Goal: Task Accomplishment & Management: Manage account settings

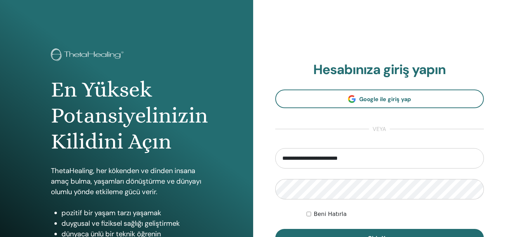
type input "**********"
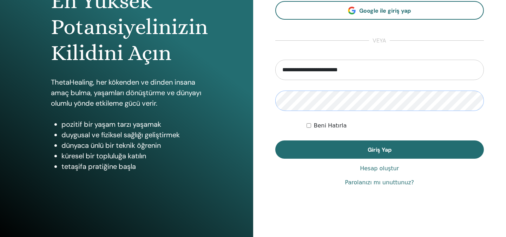
scroll to position [93, 0]
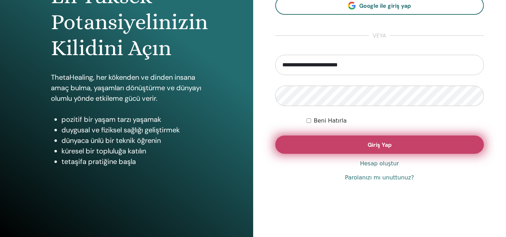
click at [362, 148] on button "Giriş Yap" at bounding box center [379, 145] width 209 height 18
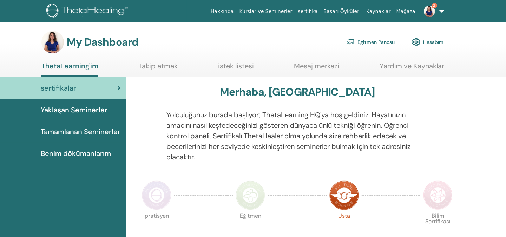
click at [383, 40] on link "Eğitmen Panosu" at bounding box center [370, 41] width 48 height 15
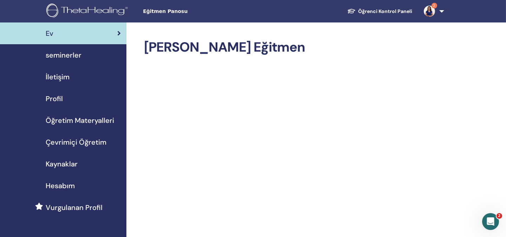
click at [62, 55] on span "seminerler" at bounding box center [64, 55] width 36 height 11
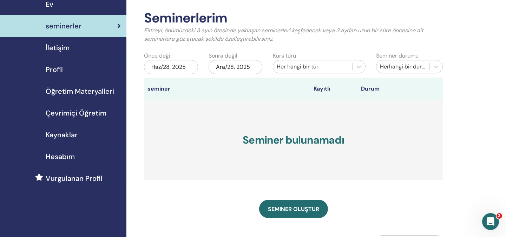
scroll to position [31, 0]
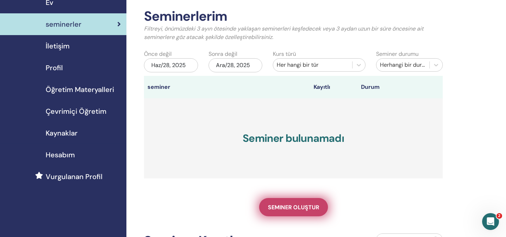
click at [293, 205] on span "Seminer oluştur" at bounding box center [293, 207] width 51 height 7
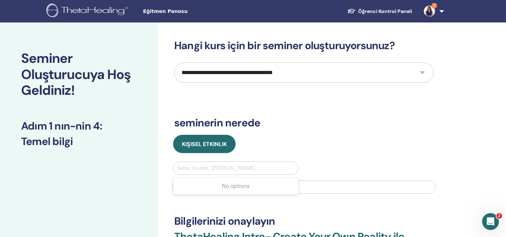
click at [222, 167] on div at bounding box center [236, 168] width 118 height 10
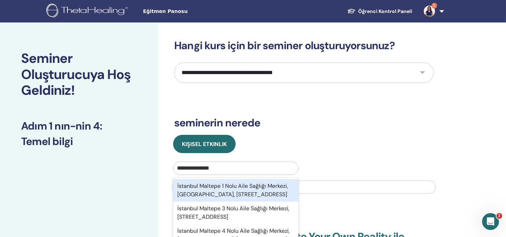
type input "**********"
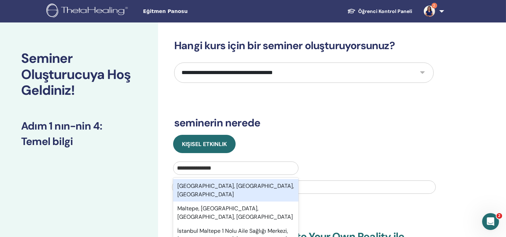
click at [232, 184] on div "Maltepe, İstanbul, TUR" at bounding box center [235, 190] width 125 height 22
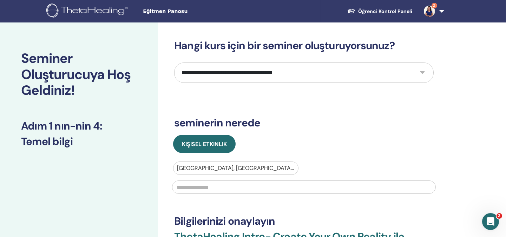
click at [230, 188] on input "text" at bounding box center [304, 186] width 264 height 13
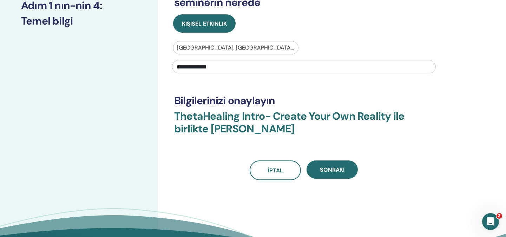
scroll to position [125, 0]
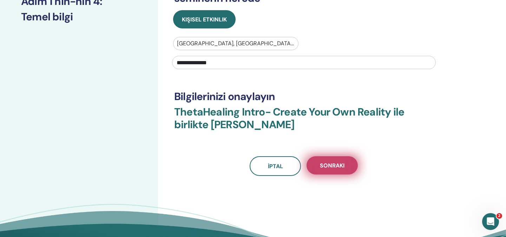
type input "**********"
click at [338, 167] on span "Sonraki" at bounding box center [332, 165] width 25 height 7
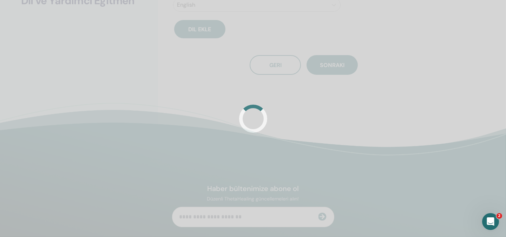
scroll to position [109, 0]
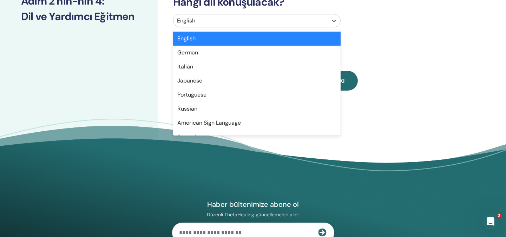
click at [286, 18] on div at bounding box center [250, 21] width 147 height 10
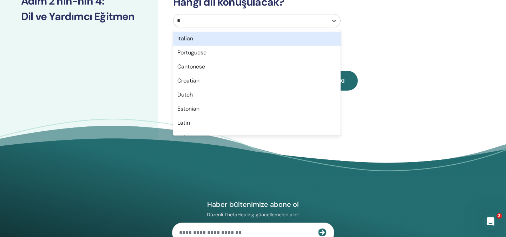
type input "**"
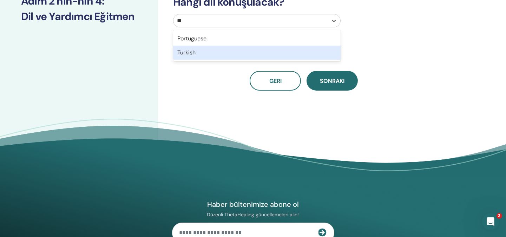
click at [256, 52] on div "Turkish" at bounding box center [256, 53] width 167 height 14
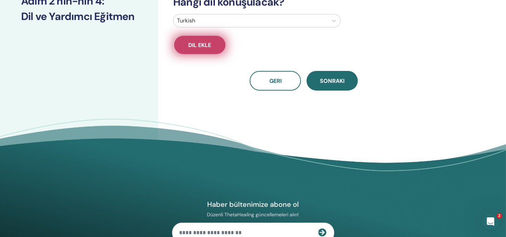
click at [202, 46] on span "Dil ekle" at bounding box center [200, 44] width 23 height 7
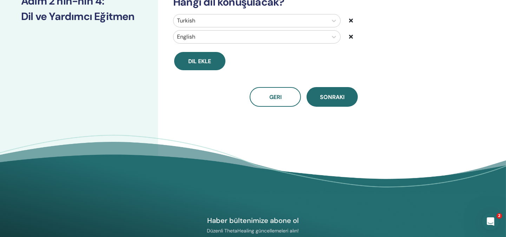
click at [352, 36] on icon at bounding box center [351, 37] width 4 height 6
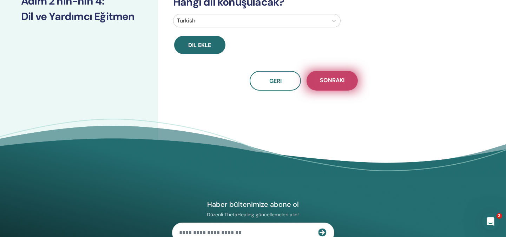
click at [338, 78] on span "Sonraki" at bounding box center [332, 81] width 25 height 9
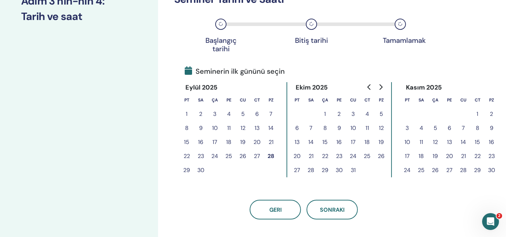
click at [184, 170] on button "29" at bounding box center [187, 170] width 14 height 14
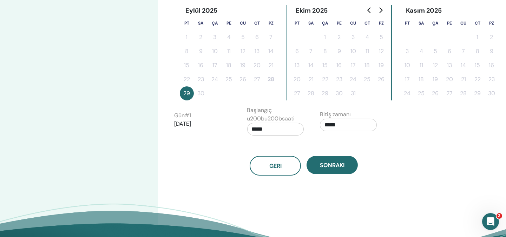
scroll to position [202, 0]
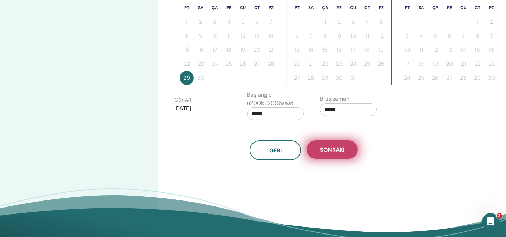
click at [333, 148] on span "Sonraki" at bounding box center [332, 149] width 25 height 7
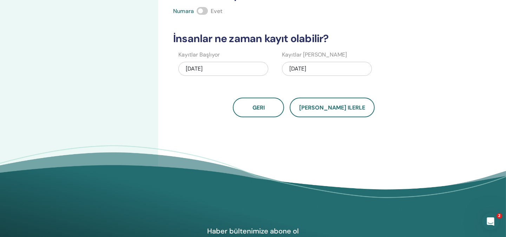
click at [301, 68] on div "09/29/2025" at bounding box center [327, 69] width 90 height 14
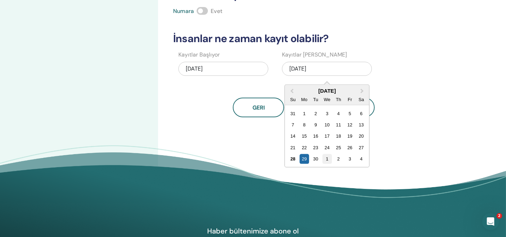
click at [325, 158] on div "1" at bounding box center [326, 158] width 9 height 9
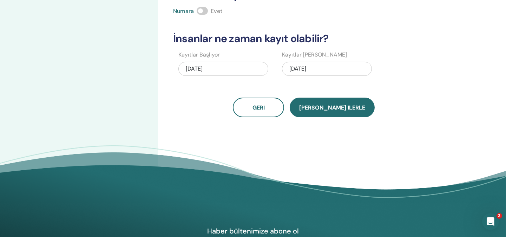
click at [332, 112] on button "Kaydet ilerle" at bounding box center [332, 108] width 85 height 20
click at [342, 105] on span "Kaydet ilerle" at bounding box center [332, 107] width 66 height 7
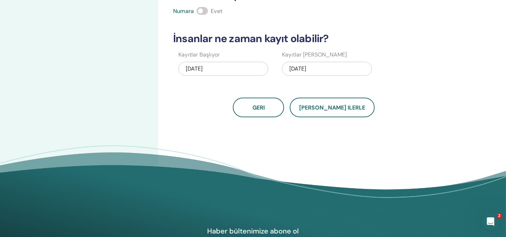
scroll to position [0, 0]
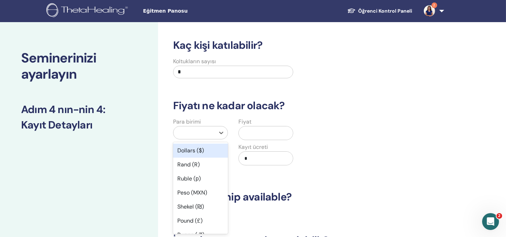
click at [189, 133] on div at bounding box center [194, 133] width 34 height 10
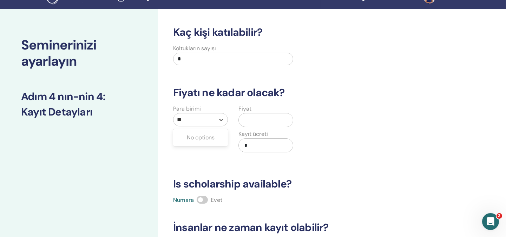
type input "*"
type input "***"
click at [250, 121] on input "text" at bounding box center [267, 119] width 51 height 13
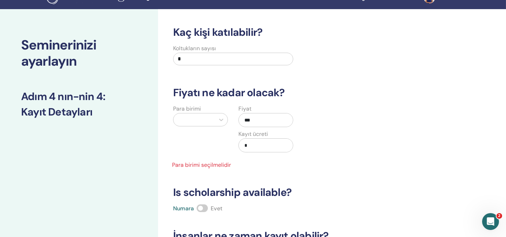
type input "***"
click at [267, 144] on input "*" at bounding box center [267, 145] width 51 height 13
type input "***"
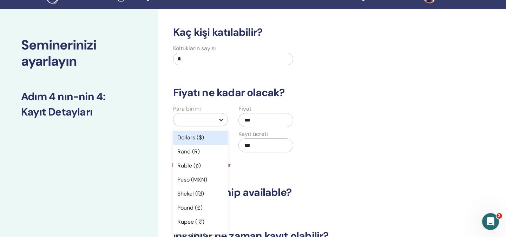
click at [219, 120] on icon at bounding box center [221, 119] width 7 height 7
click at [200, 137] on div "Dollars ($)" at bounding box center [200, 138] width 55 height 14
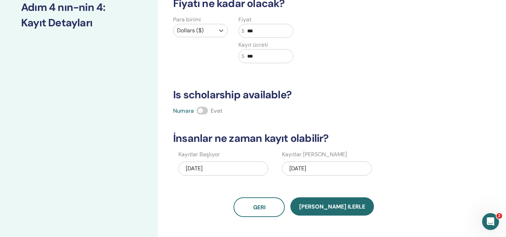
scroll to position [107, 0]
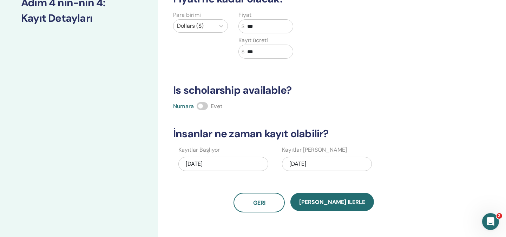
click at [202, 105] on span at bounding box center [202, 106] width 11 height 8
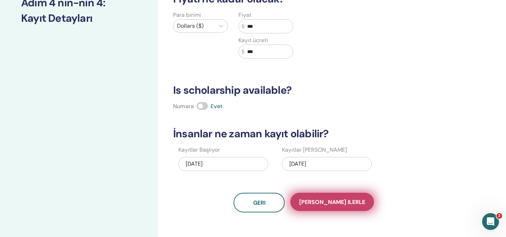
click at [345, 205] on span "Kaydet ilerle" at bounding box center [332, 201] width 66 height 7
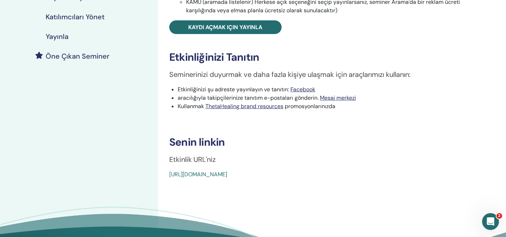
scroll to position [171, 0]
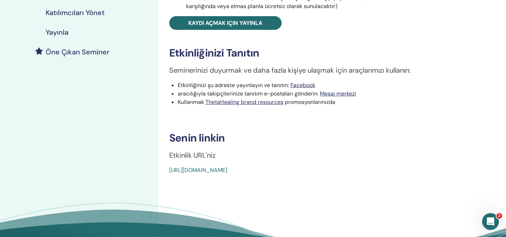
click at [227, 170] on link "https://www.thetahealing.com/seminar-378723-details.html" at bounding box center [198, 169] width 58 height 7
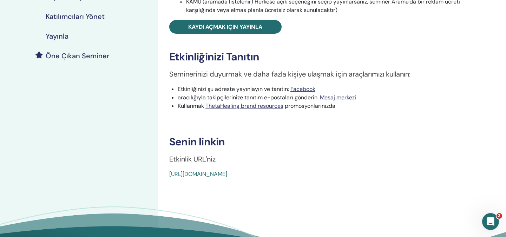
drag, startPoint x: 262, startPoint y: 173, endPoint x: 315, endPoint y: 180, distance: 53.8
click at [315, 180] on div "ThetaHealing Intro- Create Your Own Reality Etkinlik tipi Şahsen Etkinlik Durum…" at bounding box center [326, 66] width 337 height 422
click at [227, 174] on link "[URL][DOMAIN_NAME]" at bounding box center [198, 173] width 58 height 7
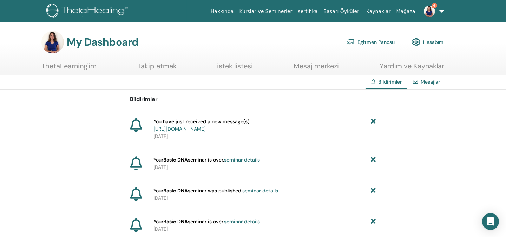
click at [205, 130] on link "https://member.thetahealing.com/message-center/messages/d37f3e4a-d068-41bf-8ca3…" at bounding box center [179, 129] width 52 height 6
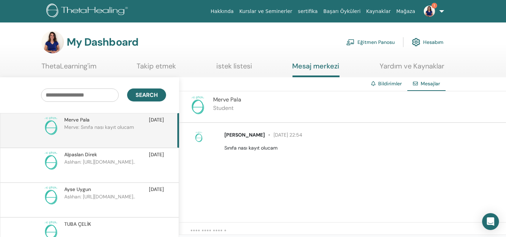
click at [243, 227] on textarea at bounding box center [348, 234] width 316 height 14
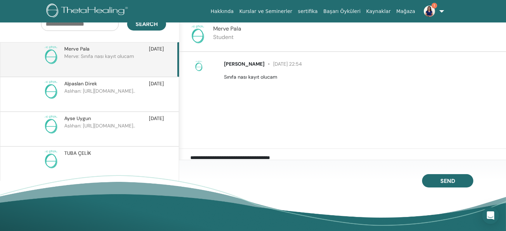
type textarea "**********"
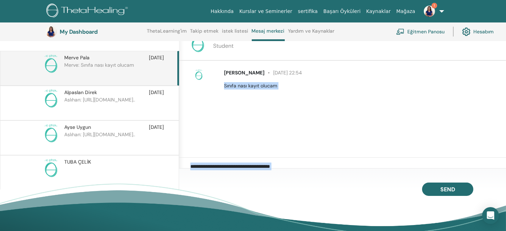
scroll to position [93, 1]
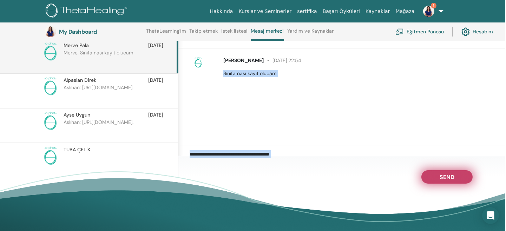
drag, startPoint x: 508, startPoint y: 234, endPoint x: 457, endPoint y: 180, distance: 74.0
click at [457, 138] on html "Hakkında Kurslar ve Seminerler sertifika Başarı Öyküleri Kaynaklar Mağaza 1 AÜ …" at bounding box center [252, 22] width 506 height 231
click at [457, 180] on button "Send" at bounding box center [446, 176] width 51 height 13
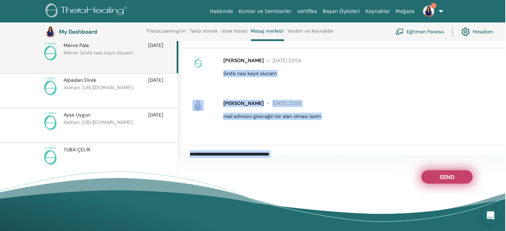
scroll to position [93, 0]
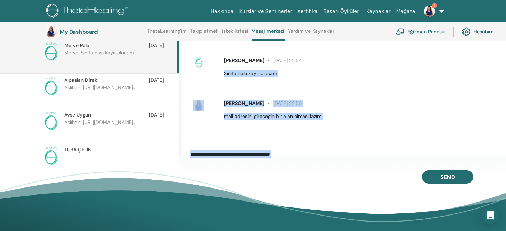
click at [424, 107] on div "Aslıhan Ülgener 28 Eylül at 22:55 mail adresini gireceğin bir alan olması lazım" at bounding box center [361, 110] width 284 height 20
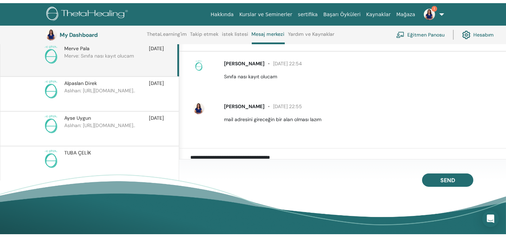
scroll to position [0, 0]
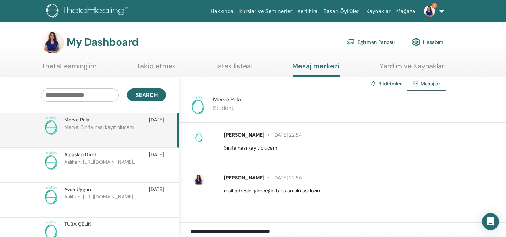
click at [428, 9] on img at bounding box center [429, 11] width 11 height 11
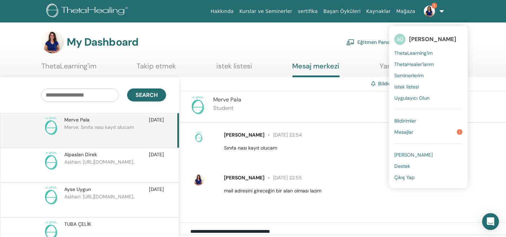
click at [438, 134] on link "Mesajlar 1" at bounding box center [428, 131] width 68 height 11
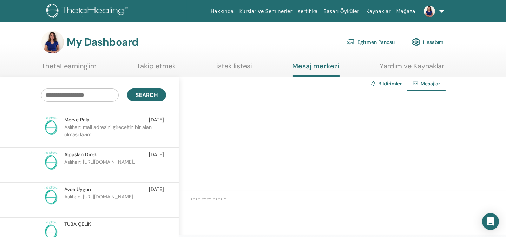
click at [372, 43] on link "Eğitmen Panosu" at bounding box center [370, 41] width 48 height 15
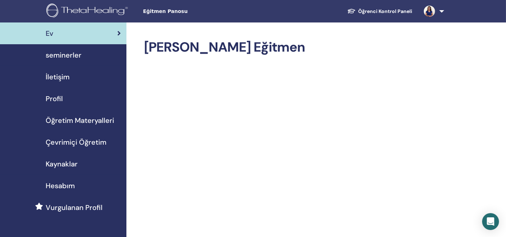
click at [62, 75] on span "İletişim" at bounding box center [58, 77] width 24 height 11
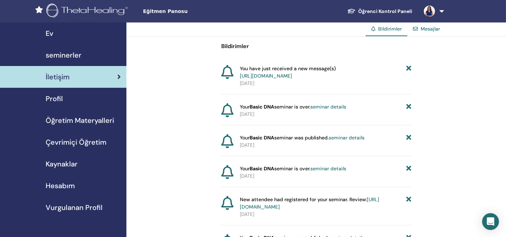
click at [66, 54] on span "seminerler" at bounding box center [64, 55] width 36 height 11
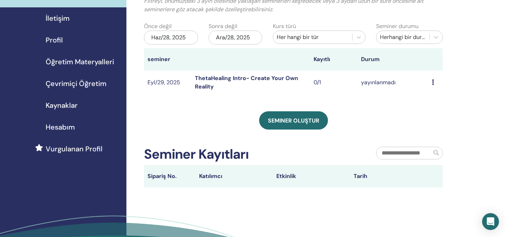
scroll to position [62, 0]
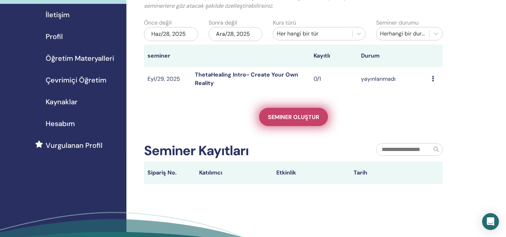
click at [306, 118] on span "Seminer oluştur" at bounding box center [293, 116] width 51 height 7
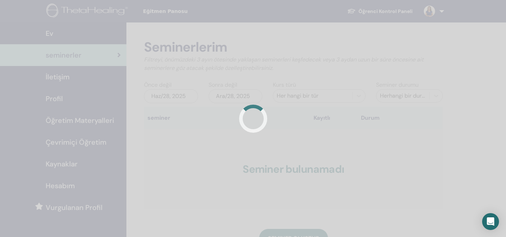
scroll to position [62, 0]
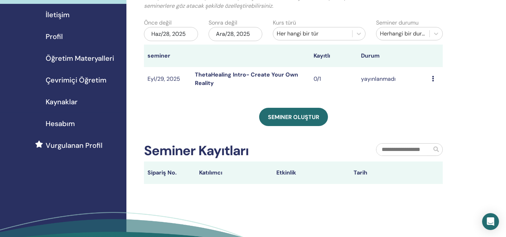
click at [430, 77] on td "Ön izleme Düzenlemek katılımcılar İptal" at bounding box center [435, 79] width 14 height 24
click at [432, 77] on icon at bounding box center [433, 79] width 2 height 6
drag, startPoint x: 377, startPoint y: 75, endPoint x: 376, endPoint y: 81, distance: 6.1
click at [376, 81] on td "yayınlanmadı" at bounding box center [392, 79] width 71 height 24
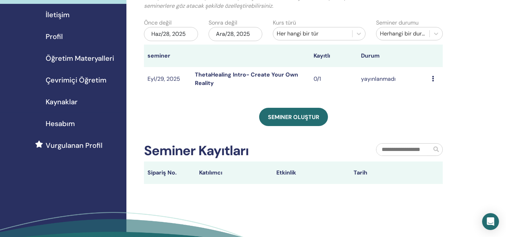
click at [208, 75] on link "ThetaHealing Intro- Create Your Own Reality" at bounding box center [246, 79] width 103 height 16
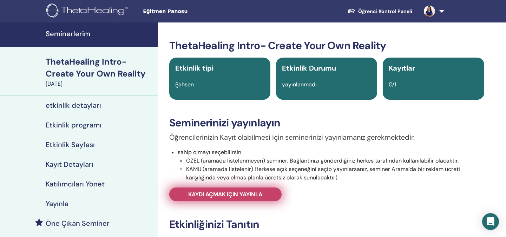
click at [235, 192] on span "Kaydı açmak için yayınla" at bounding box center [226, 194] width 74 height 7
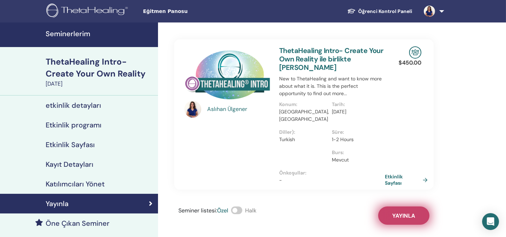
click at [407, 212] on span "Yayınla" at bounding box center [403, 215] width 23 height 7
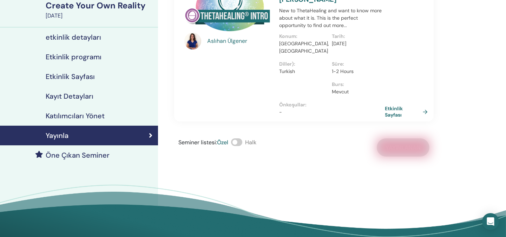
scroll to position [78, 0]
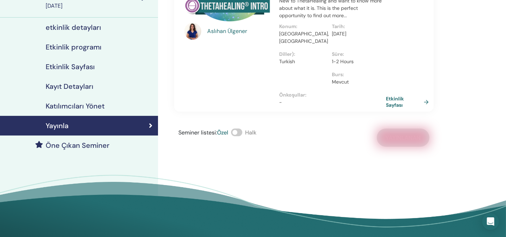
click at [391, 95] on link "Etkinlik Sayfası" at bounding box center [409, 101] width 46 height 13
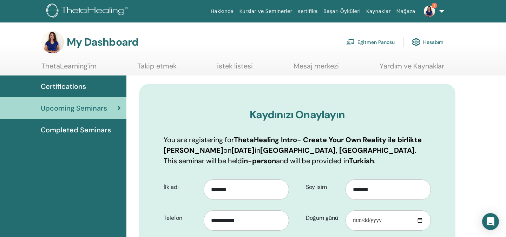
click at [376, 40] on link "Eğitmen Panosu" at bounding box center [370, 41] width 48 height 15
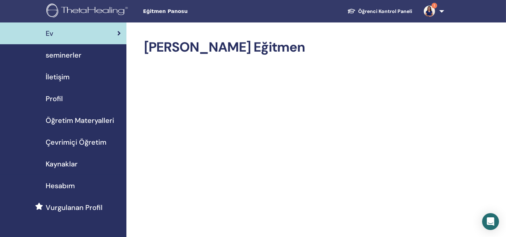
click at [61, 54] on span "seminerler" at bounding box center [64, 55] width 36 height 11
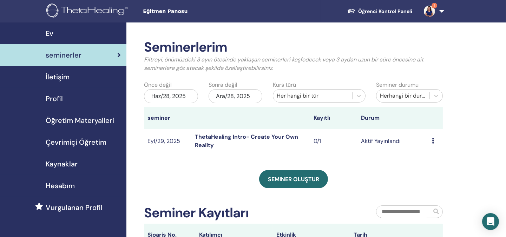
click at [223, 136] on link "ThetaHealing Intro- Create Your Own Reality" at bounding box center [246, 141] width 103 height 16
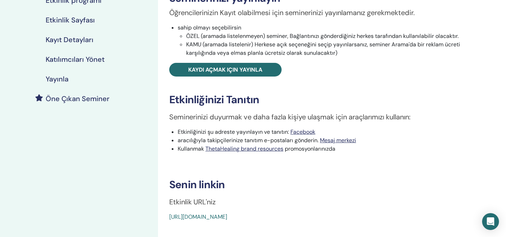
scroll to position [151, 0]
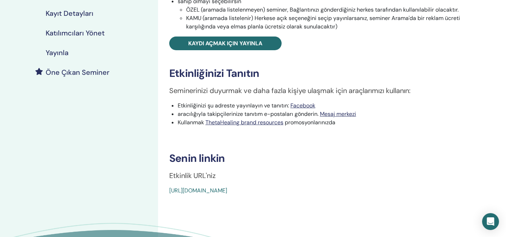
click at [227, 189] on link "https://www.thetahealing.com/seminar-378723-details.html" at bounding box center [198, 190] width 58 height 7
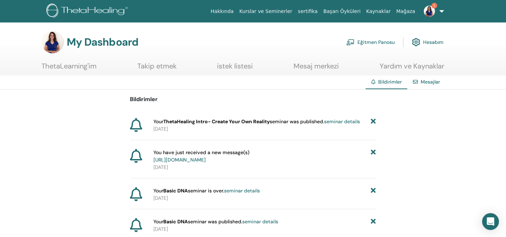
click at [381, 40] on link "Eğitmen Panosu" at bounding box center [370, 41] width 48 height 15
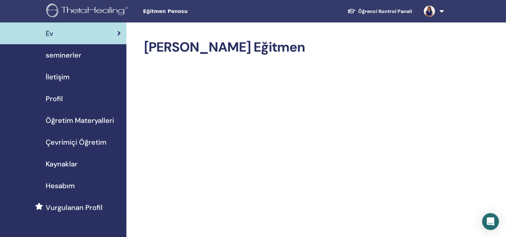
click at [61, 55] on span "seminerler" at bounding box center [64, 55] width 36 height 11
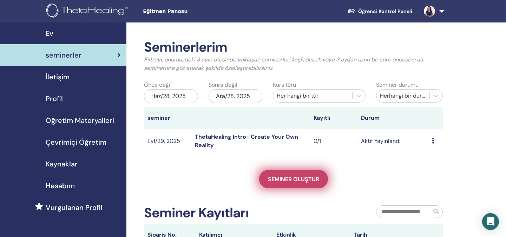
click at [295, 178] on span "Seminer oluştur" at bounding box center [293, 179] width 51 height 7
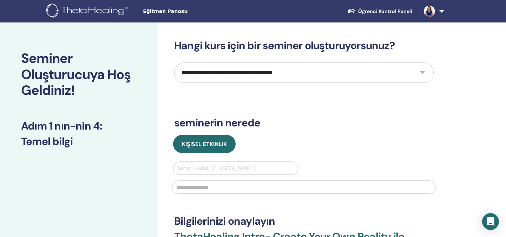
click at [240, 76] on select "**********" at bounding box center [303, 72] width 259 height 20
select select "*"
click at [174, 62] on select "**********" at bounding box center [303, 72] width 259 height 20
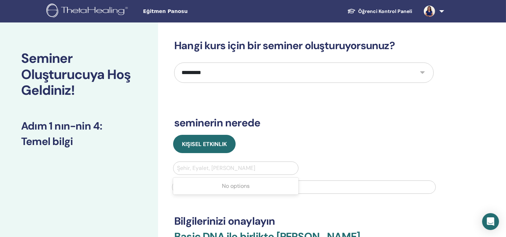
click at [198, 169] on div at bounding box center [236, 168] width 118 height 10
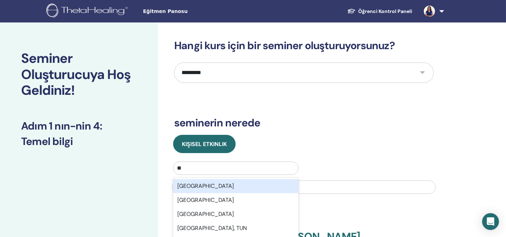
type input "***"
click at [200, 189] on div "Türkiye" at bounding box center [235, 186] width 125 height 14
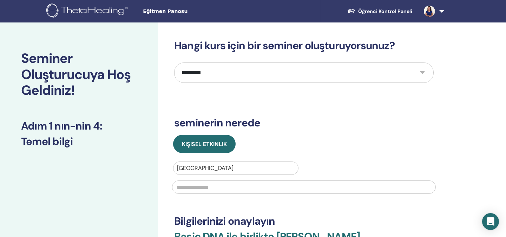
click at [200, 189] on input "text" at bounding box center [304, 186] width 264 height 13
type input "*"
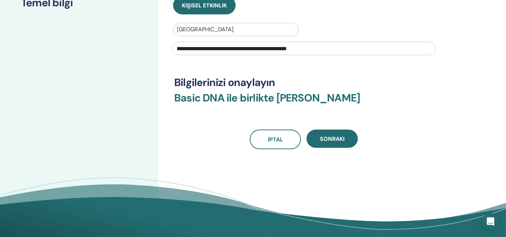
scroll to position [140, 0]
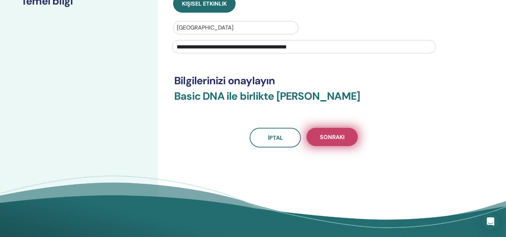
type input "**********"
click at [337, 141] on button "Sonraki" at bounding box center [331, 137] width 51 height 18
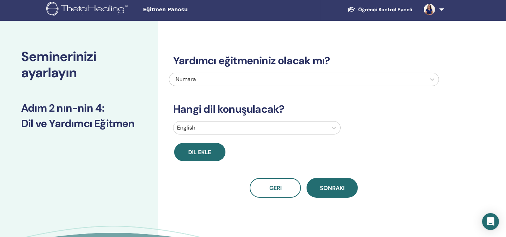
scroll to position [0, 0]
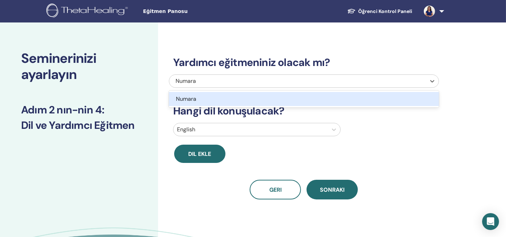
click at [262, 81] on div "Numara" at bounding box center [278, 81] width 205 height 8
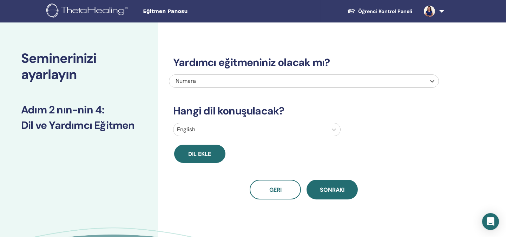
click at [262, 81] on div "Numara" at bounding box center [278, 81] width 205 height 8
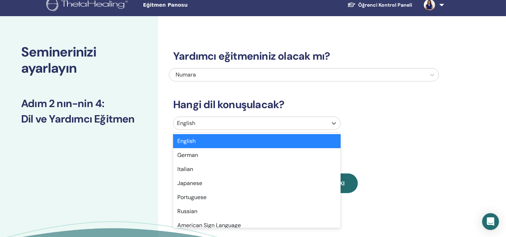
click at [249, 133] on div "option English selected, 1 of 47. 47 results available. Use Up and Down to choo…" at bounding box center [304, 125] width 270 height 16
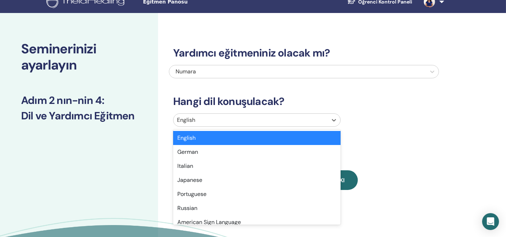
scroll to position [10, 0]
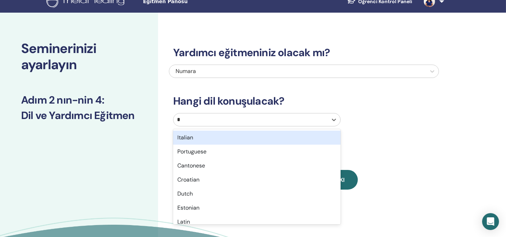
type input "**"
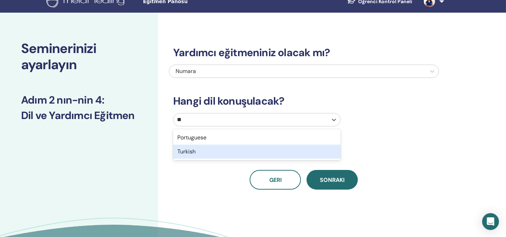
click at [237, 155] on div "Turkish" at bounding box center [256, 152] width 167 height 14
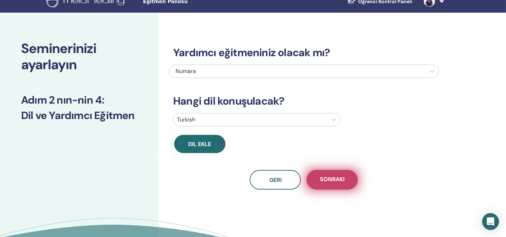
click at [332, 177] on span "Sonraki" at bounding box center [332, 180] width 25 height 9
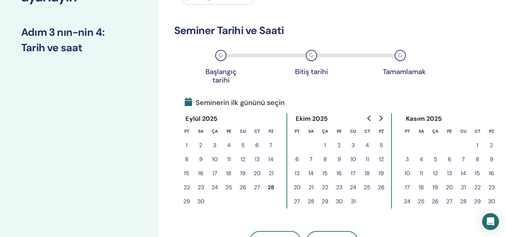
scroll to position [93, 0]
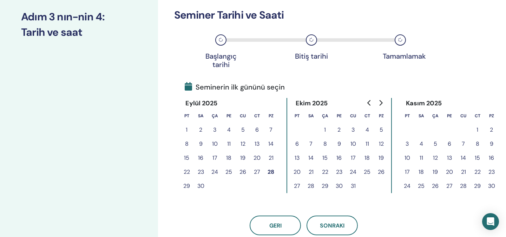
click at [187, 185] on button "29" at bounding box center [187, 186] width 14 height 14
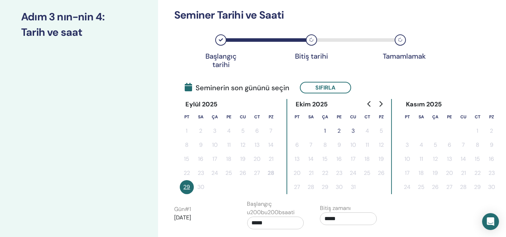
click at [322, 128] on button "1" at bounding box center [325, 131] width 14 height 14
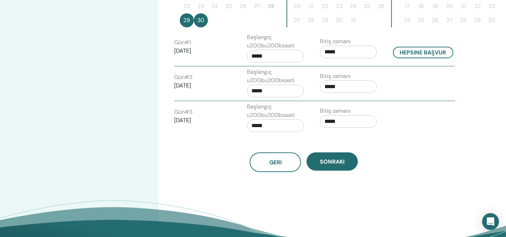
scroll to position [280, 0]
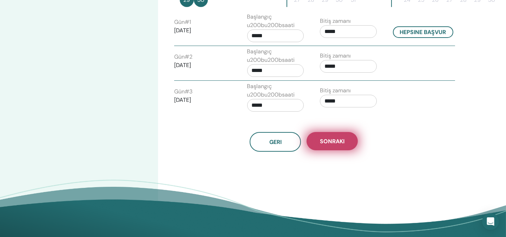
click at [338, 138] on span "Sonraki" at bounding box center [332, 141] width 25 height 7
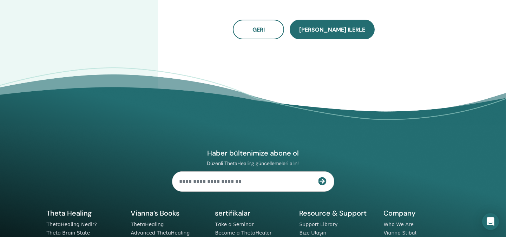
click at [339, 31] on span "Kaydet ilerle" at bounding box center [332, 29] width 66 height 7
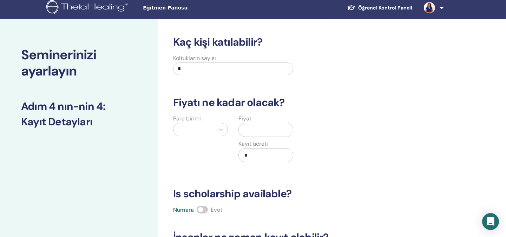
scroll to position [0, 0]
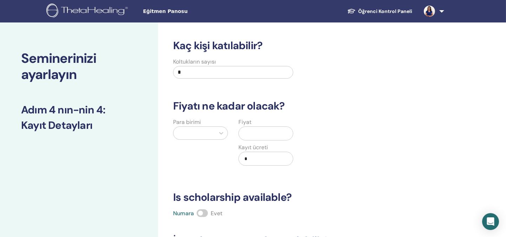
click at [199, 74] on input "*" at bounding box center [233, 72] width 120 height 13
type input "*"
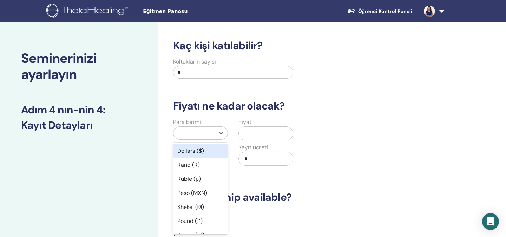
click at [199, 135] on div at bounding box center [194, 133] width 34 height 10
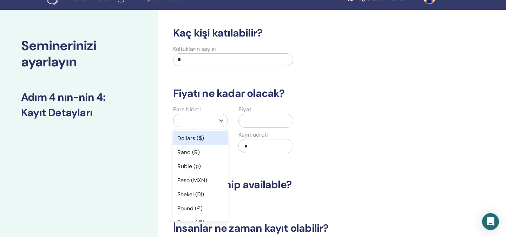
scroll to position [13, 0]
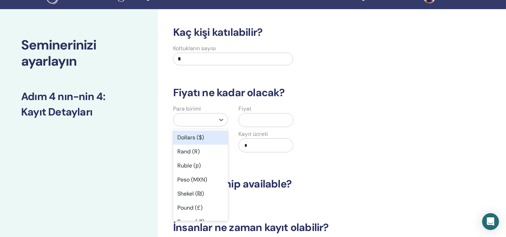
click at [199, 135] on div "Dollars ($)" at bounding box center [200, 138] width 55 height 14
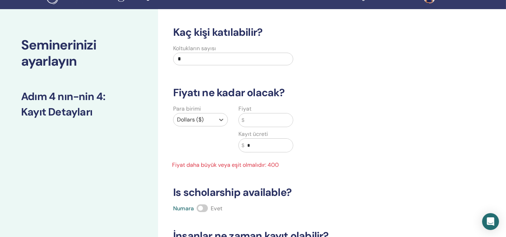
click at [261, 122] on input "text" at bounding box center [268, 119] width 48 height 13
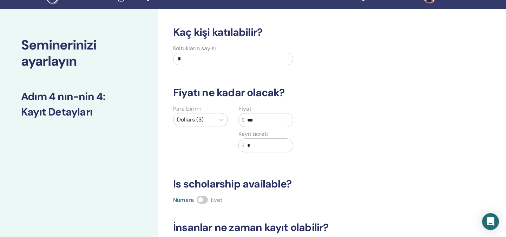
type input "***"
click at [260, 142] on input "*" at bounding box center [268, 145] width 48 height 13
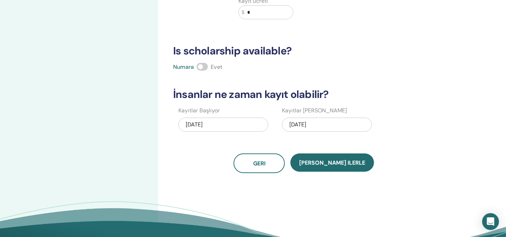
scroll to position [154, 0]
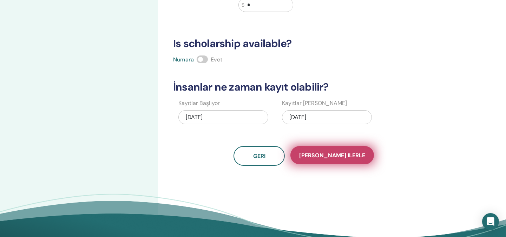
click at [330, 156] on span "Kaydet ilerle" at bounding box center [332, 155] width 66 height 7
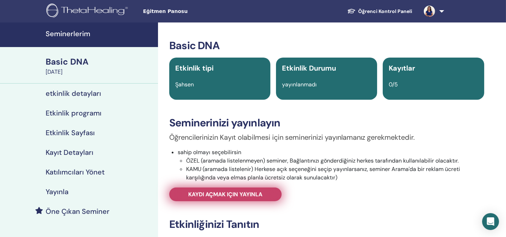
click at [214, 198] on link "Kaydı açmak için yayınla" at bounding box center [225, 194] width 112 height 14
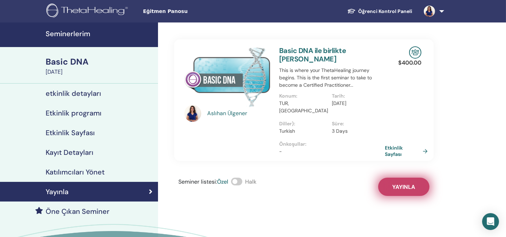
click at [405, 183] on button "Yayınla" at bounding box center [403, 187] width 51 height 18
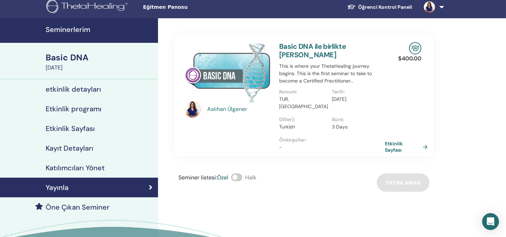
scroll to position [2, 0]
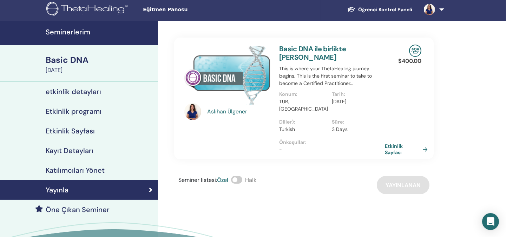
click at [410, 177] on div "Seminer listesi : Özel Halk Yayınlanan" at bounding box center [303, 185] width 259 height 18
click at [396, 143] on link "Etkinlik Sayfası" at bounding box center [409, 149] width 46 height 13
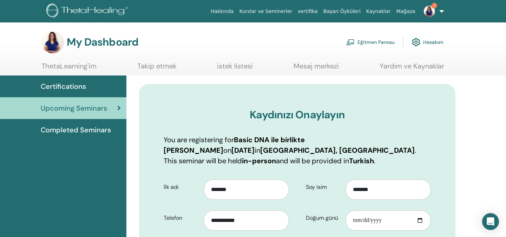
click at [374, 42] on link "Eğitmen Panosu" at bounding box center [370, 41] width 48 height 15
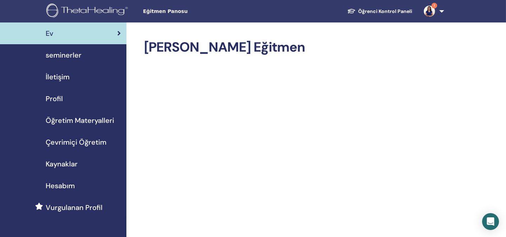
click at [71, 55] on span "seminerler" at bounding box center [64, 55] width 36 height 11
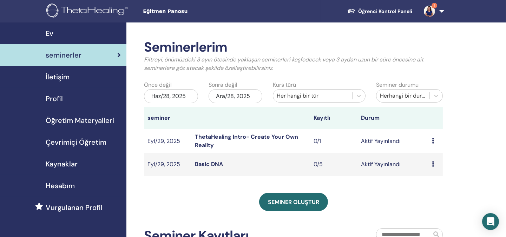
click at [432, 139] on icon at bounding box center [433, 141] width 2 height 6
click at [429, 177] on p "İptal" at bounding box center [431, 176] width 31 height 8
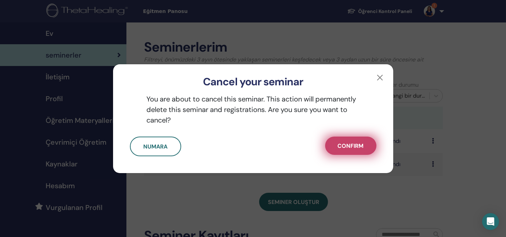
click at [342, 144] on span "Confirm" at bounding box center [351, 145] width 26 height 7
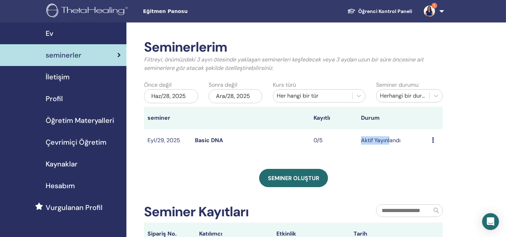
drag, startPoint x: 342, startPoint y: 144, endPoint x: 390, endPoint y: 148, distance: 48.3
click at [390, 148] on tr "Eyl/29, 2025 Basic DNA 0/5 Aktif Yayınlandı Ön izleme Düzenlemek katılımcılar İ…" at bounding box center [293, 140] width 299 height 23
click at [431, 138] on td "Ön izleme Düzenlemek katılımcılar İptal" at bounding box center [435, 140] width 14 height 23
click at [434, 138] on icon at bounding box center [433, 140] width 2 height 6
click at [213, 138] on link "Basic DNA" at bounding box center [209, 140] width 28 height 7
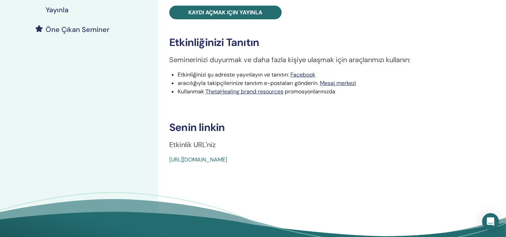
scroll to position [198, 0]
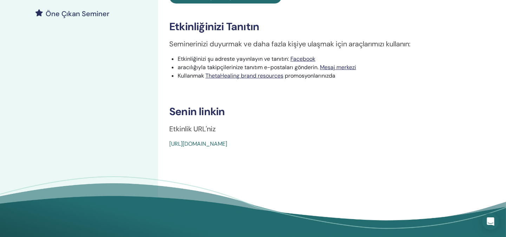
drag, startPoint x: 328, startPoint y: 144, endPoint x: 166, endPoint y: 145, distance: 162.2
click at [185, 145] on link "[URL][DOMAIN_NAME]" at bounding box center [198, 143] width 58 height 7
